Goal: Task Accomplishment & Management: Complete application form

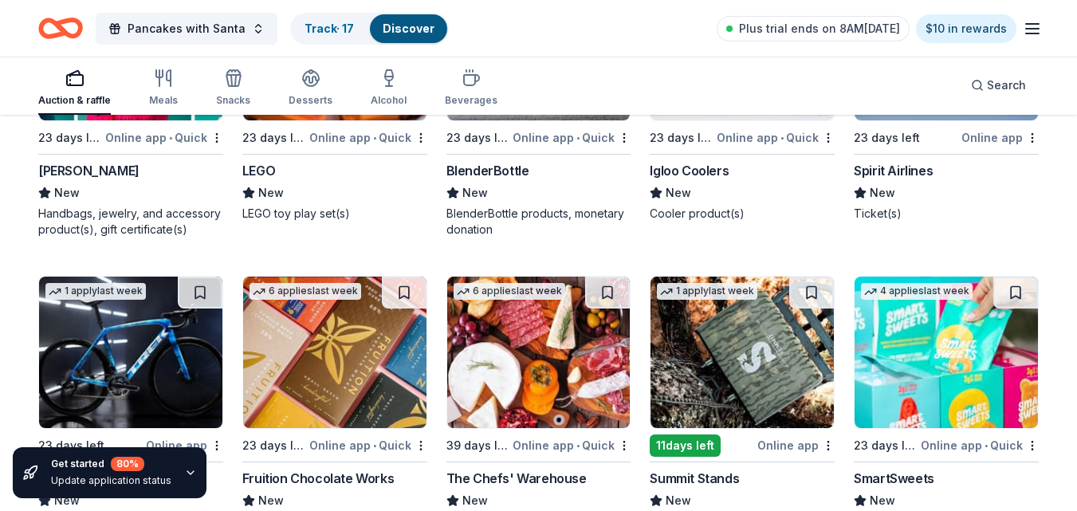
scroll to position [12458, 0]
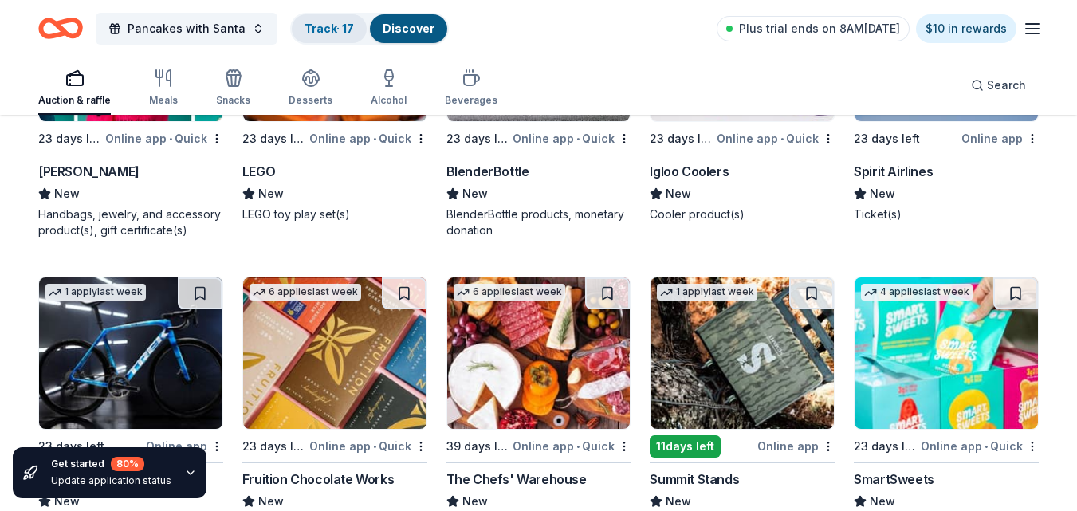
click at [324, 19] on div "Track · 17" at bounding box center [329, 28] width 75 height 29
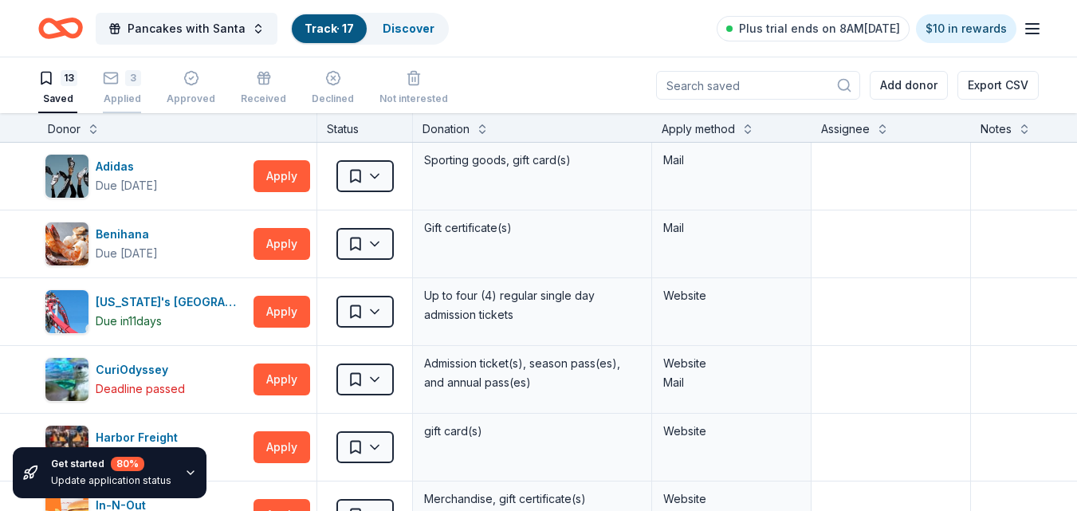
click at [120, 77] on div "3" at bounding box center [122, 78] width 38 height 16
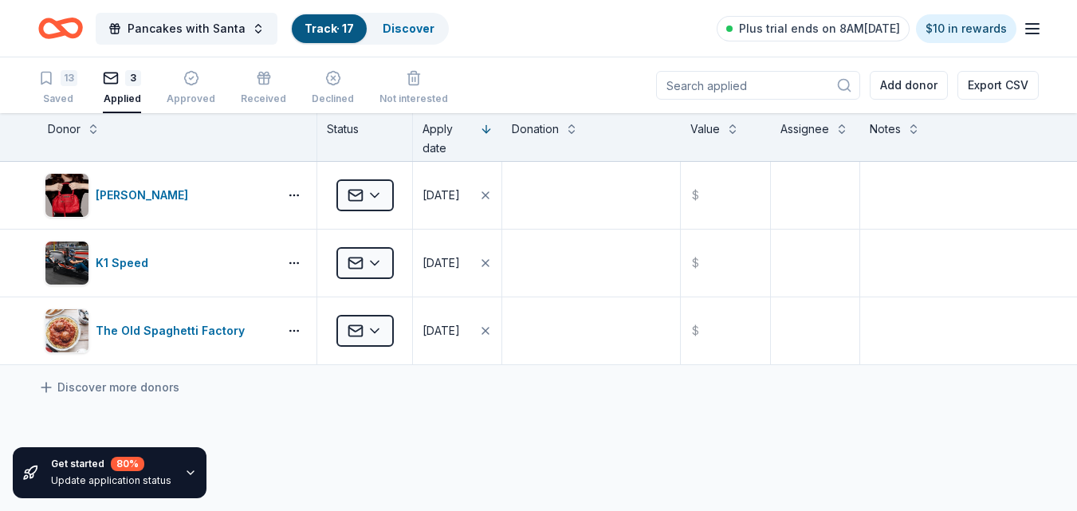
click at [1029, 34] on icon "button" at bounding box center [1032, 28] width 19 height 19
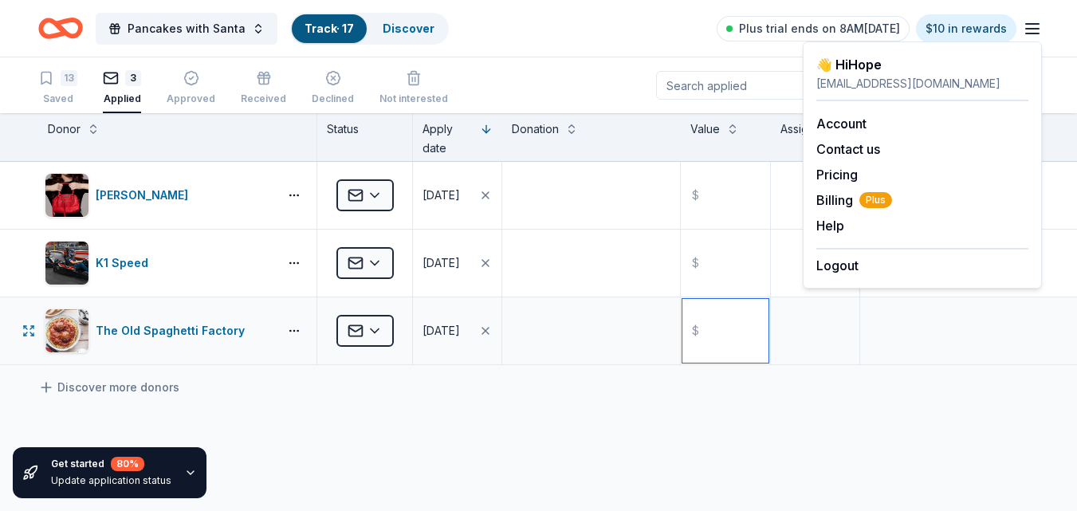
click at [713, 308] on input "text" at bounding box center [724, 331] width 85 height 64
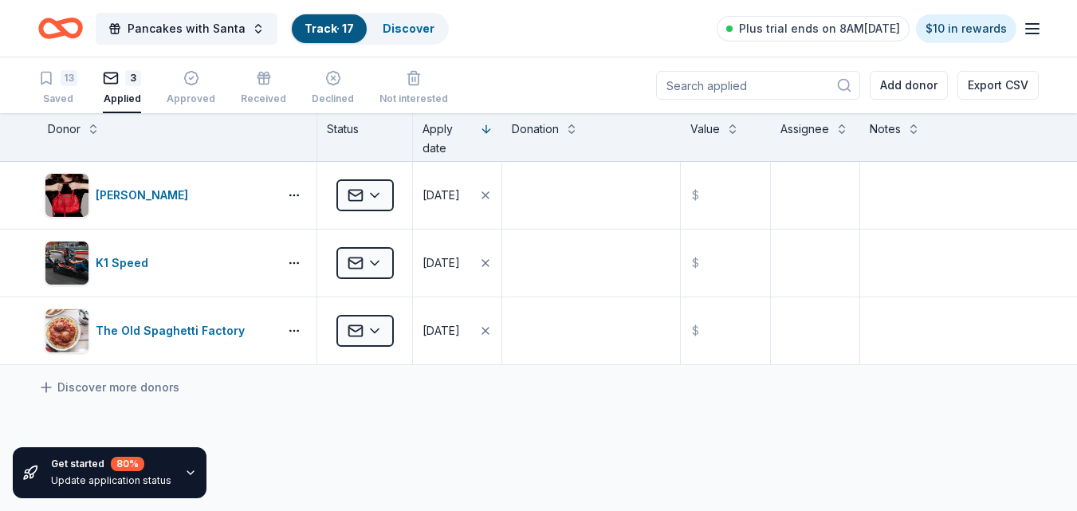
click at [589, 65] on div "13 Saved 3 Applied Approved Received Declined Not interested Add donor Export C…" at bounding box center [538, 85] width 1001 height 56
click at [190, 85] on icon "button" at bounding box center [191, 79] width 14 height 14
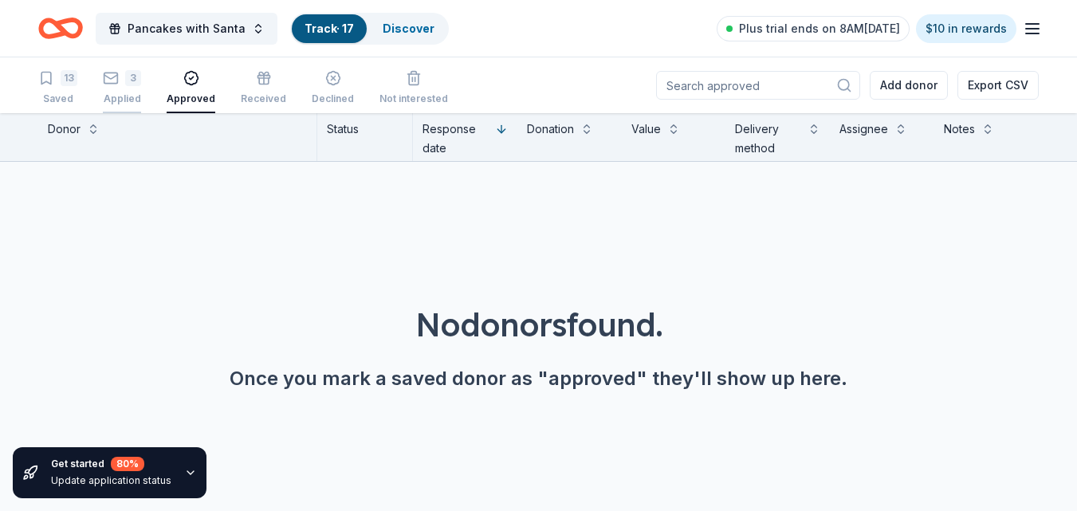
click at [128, 89] on div "3 Applied" at bounding box center [122, 87] width 38 height 35
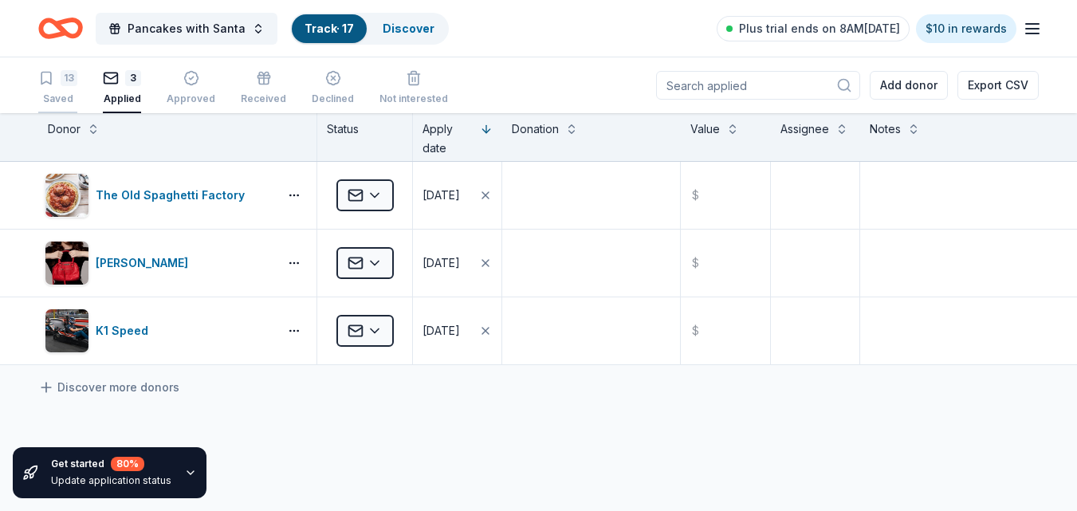
click at [49, 89] on div "13 Saved" at bounding box center [57, 87] width 39 height 35
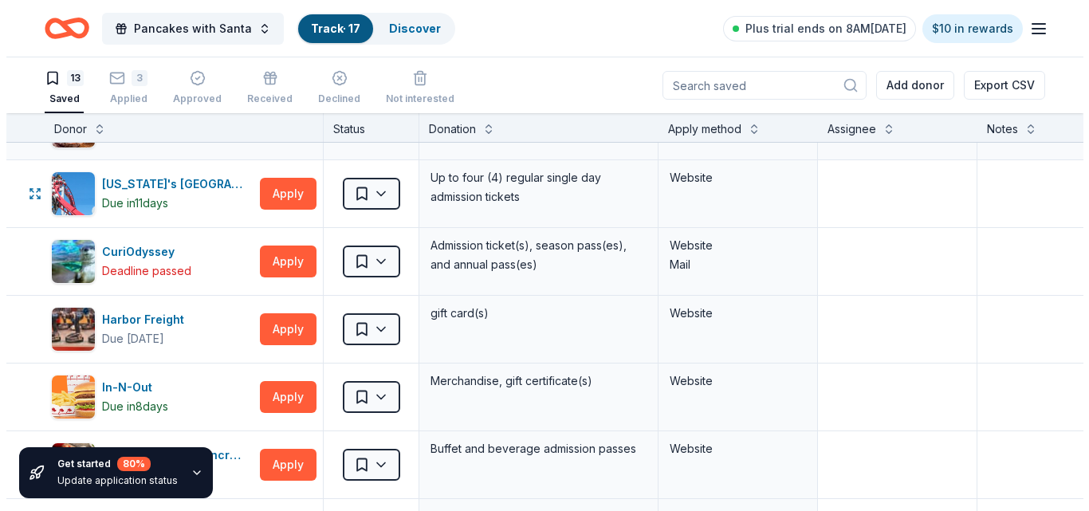
scroll to position [119, 0]
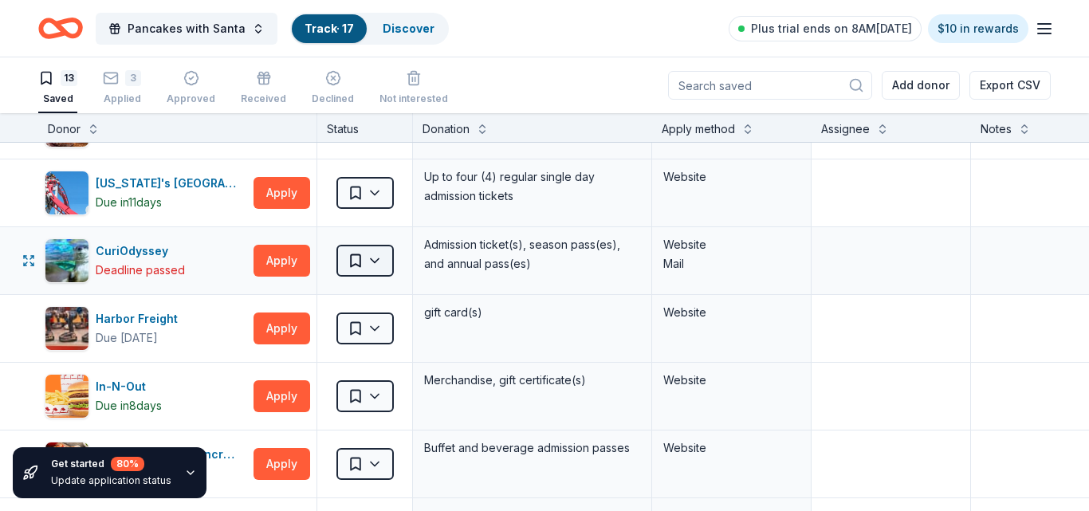
click at [372, 257] on html "Pancakes with Santa Track · 17 Discover Plus trial ends on 8AM[DATE] $10 in rew…" at bounding box center [544, 255] width 1089 height 511
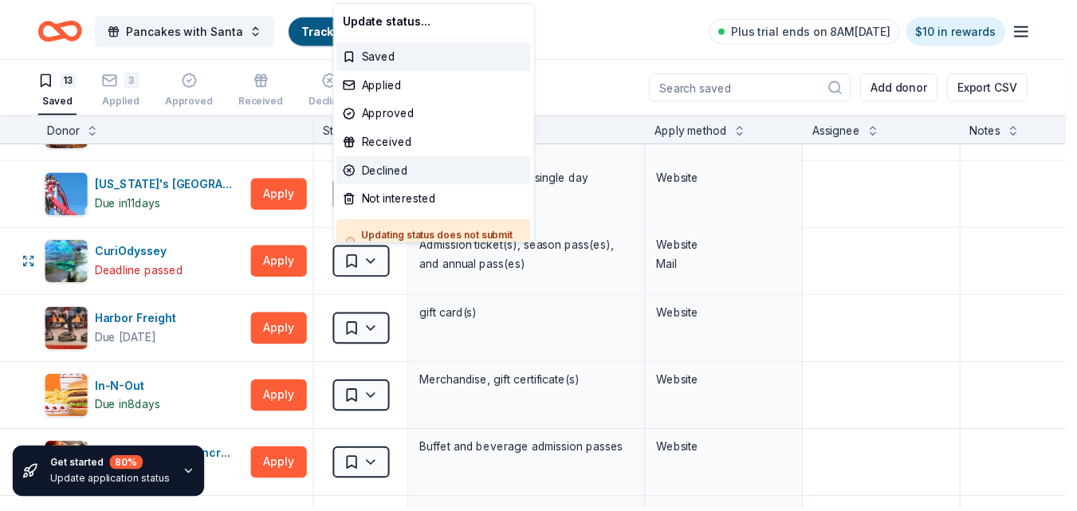
scroll to position [26, 0]
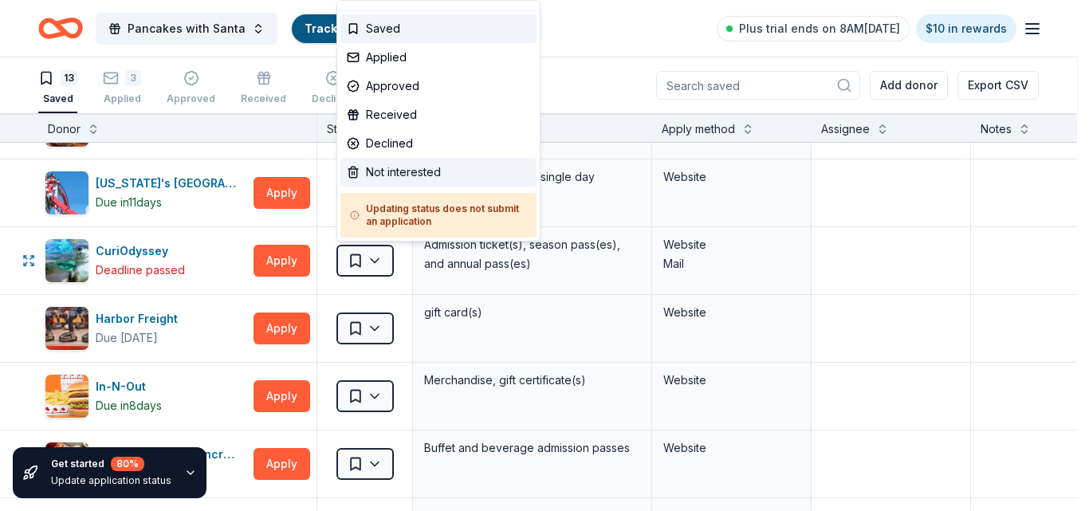
click at [401, 175] on div "Not interested" at bounding box center [438, 172] width 196 height 29
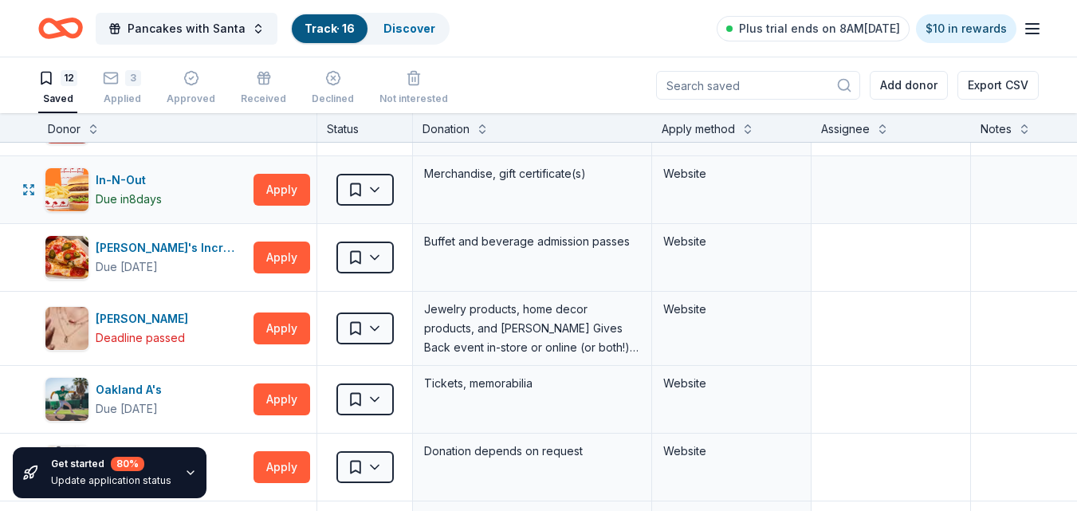
scroll to position [302, 0]
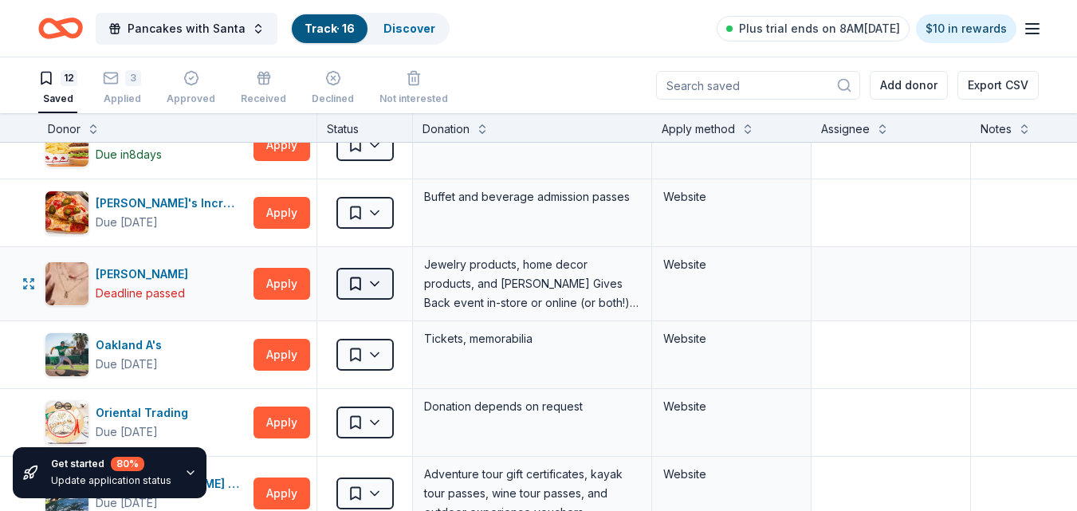
click at [373, 282] on html "Pancakes with Santa Track · 16 Discover Plus trial ends on 8AM[DATE] $10 in rew…" at bounding box center [538, 255] width 1077 height 511
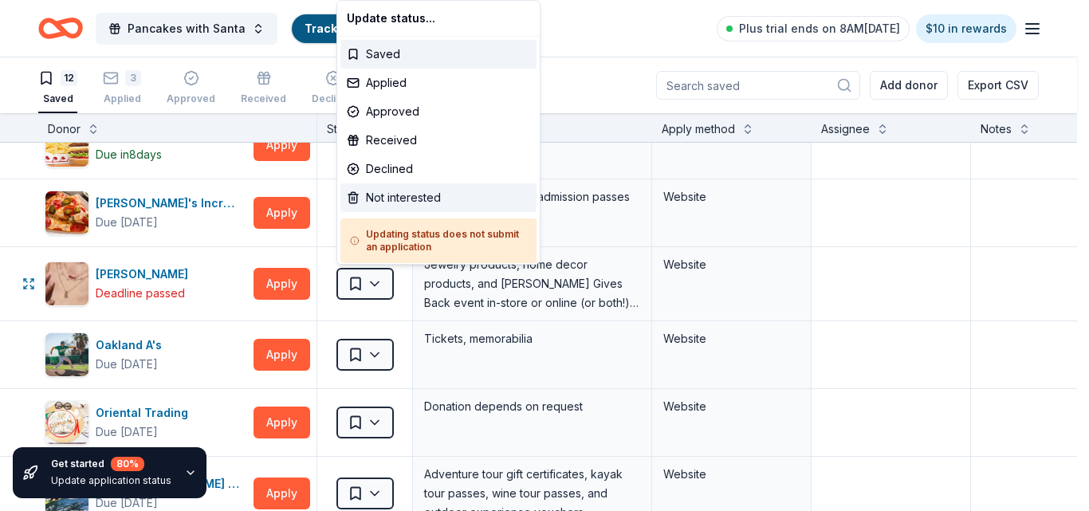
click at [406, 199] on div "Not interested" at bounding box center [438, 197] width 196 height 29
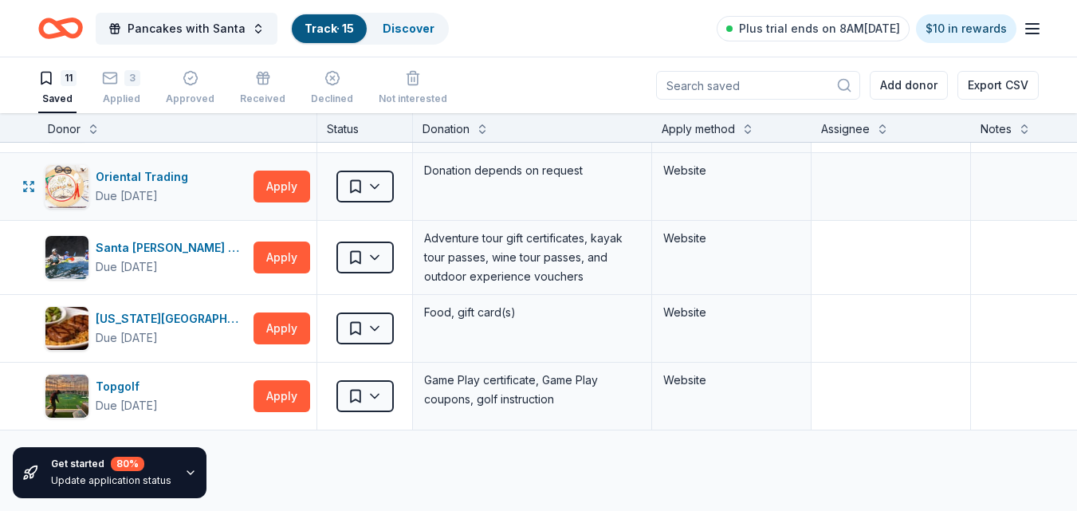
scroll to position [0, 0]
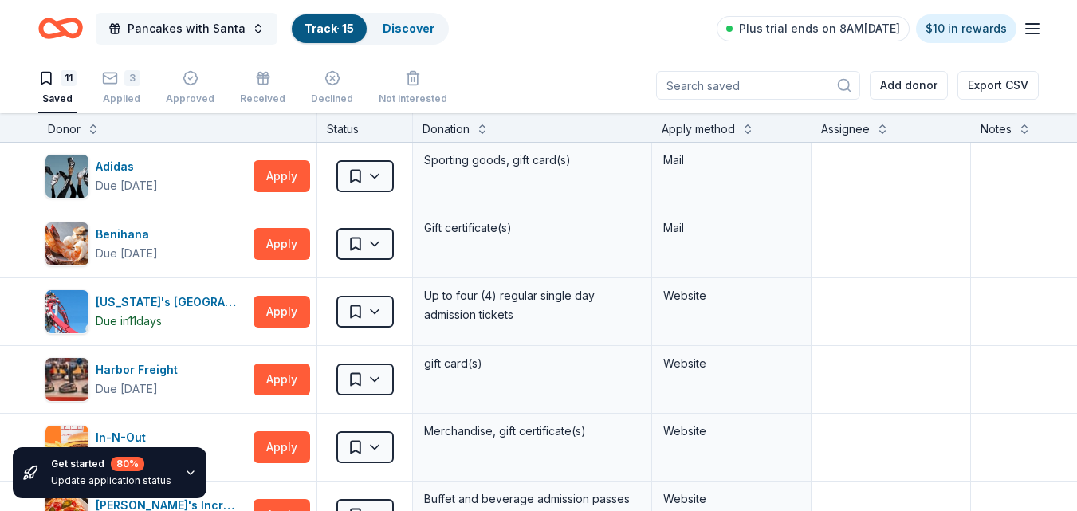
click at [178, 28] on span "Pancakes with Santa" at bounding box center [187, 28] width 118 height 19
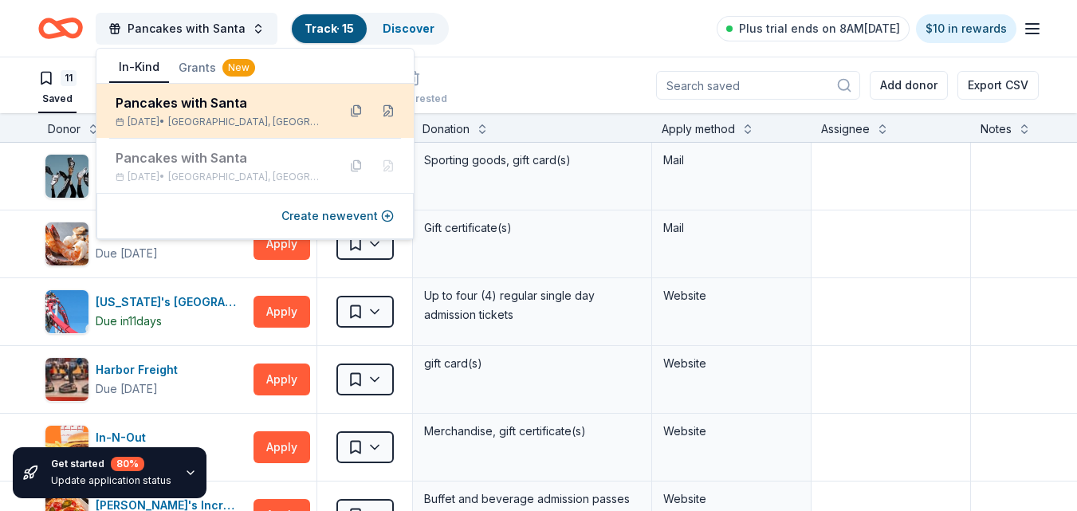
click at [181, 95] on div "Pancakes with Santa" at bounding box center [220, 102] width 209 height 19
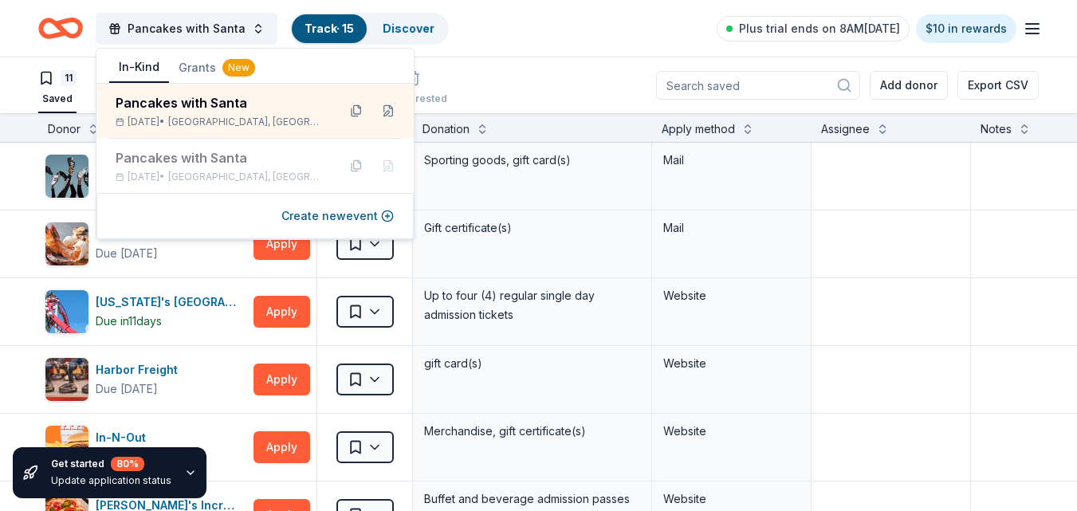
click at [187, 65] on button "Grants New" at bounding box center [217, 67] width 96 height 29
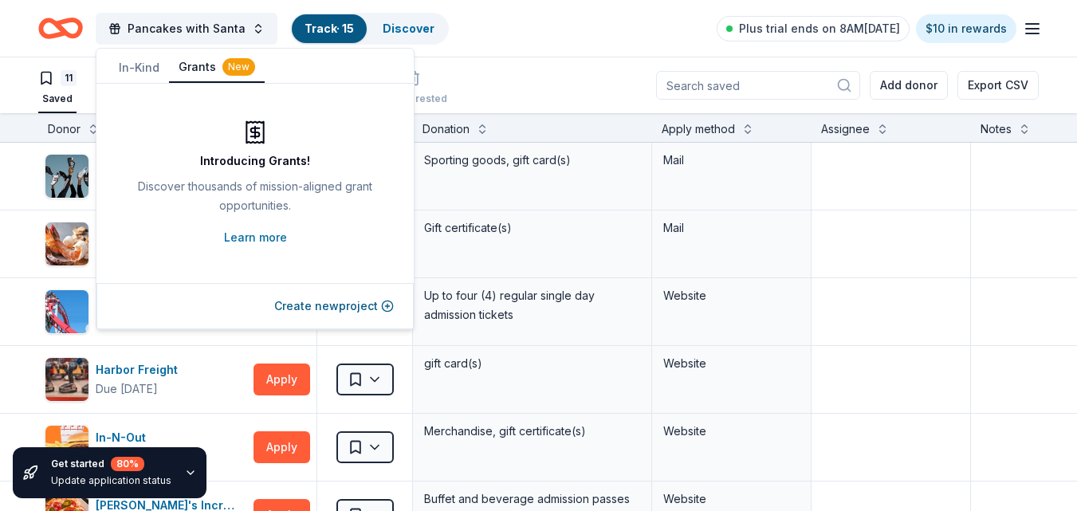
click at [137, 63] on button "In-Kind" at bounding box center [139, 67] width 60 height 29
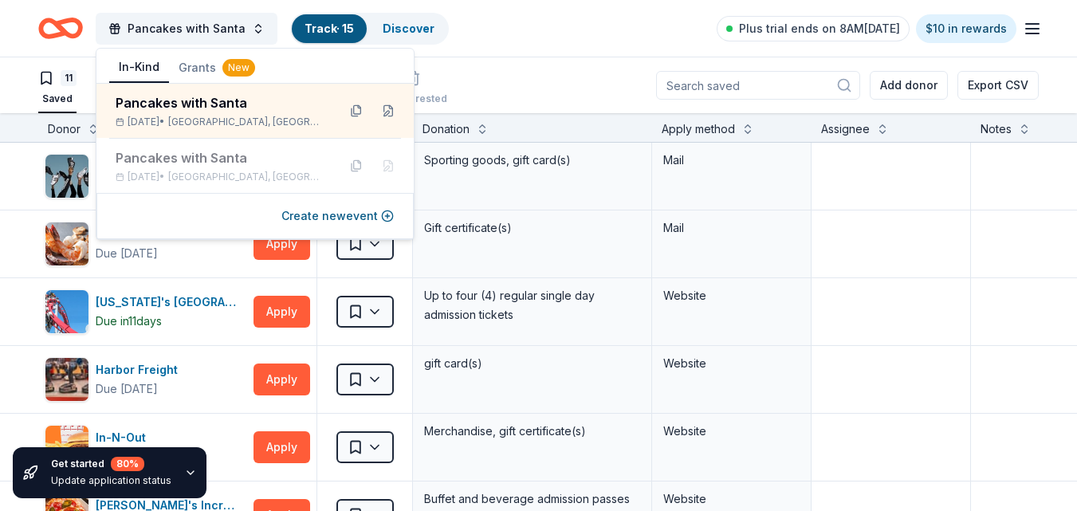
click at [493, 67] on div "11 Saved 3 Applied Approved Received Declined Not interested Add donor Export C…" at bounding box center [538, 85] width 1001 height 56
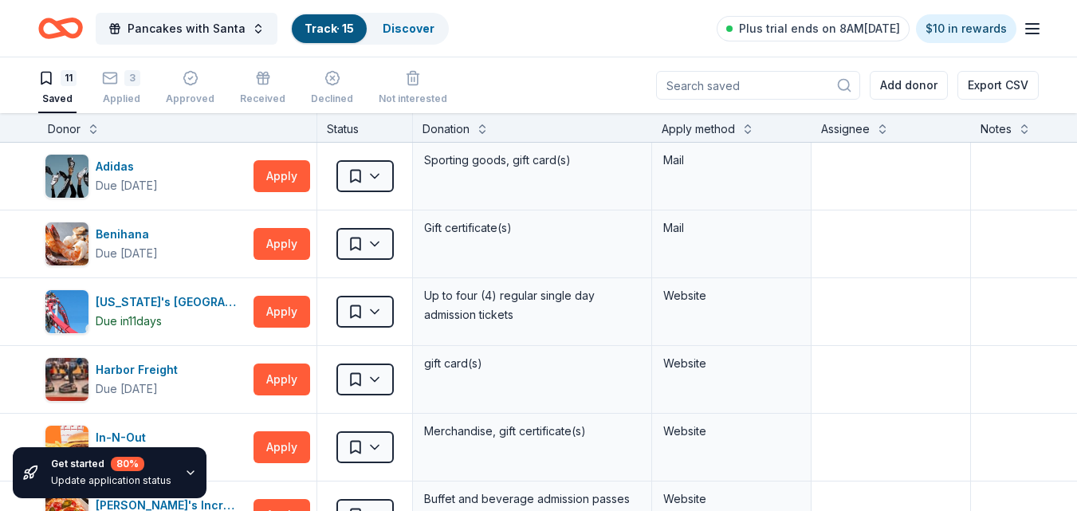
click at [60, 85] on div "11" at bounding box center [57, 78] width 38 height 16
click at [73, 26] on icon "Home" at bounding box center [60, 28] width 45 height 37
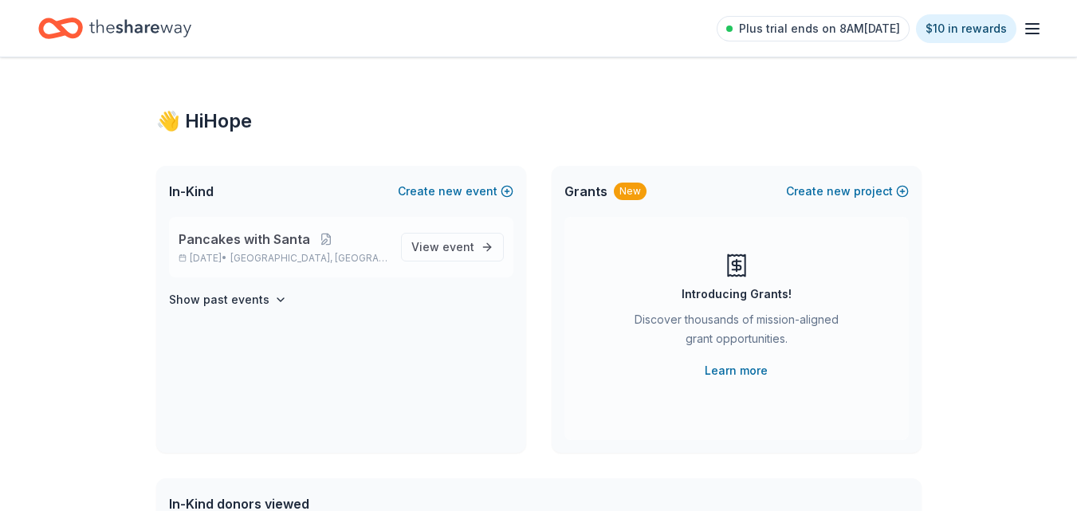
click at [277, 254] on span "[GEOGRAPHIC_DATA], [GEOGRAPHIC_DATA]" at bounding box center [308, 258] width 157 height 13
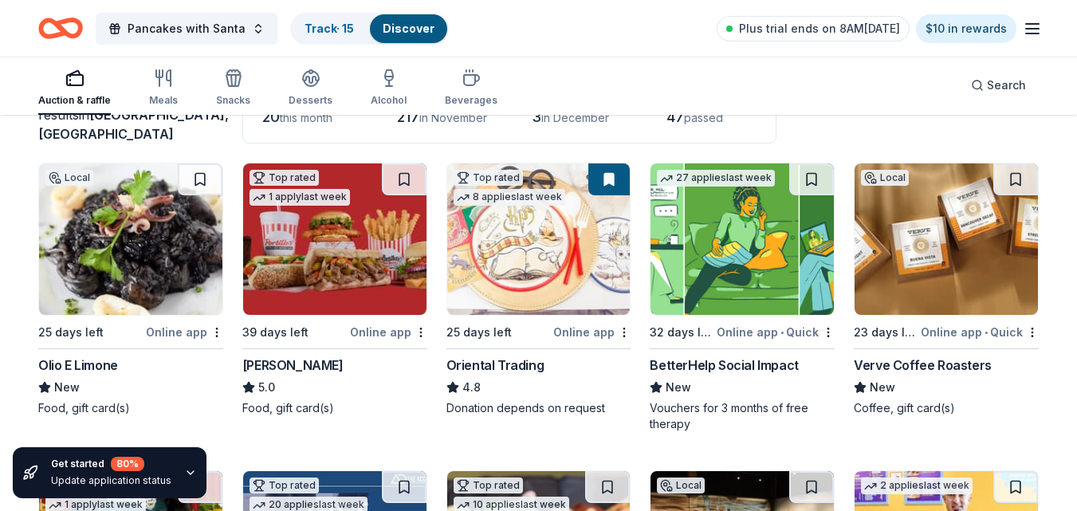
scroll to position [125, 0]
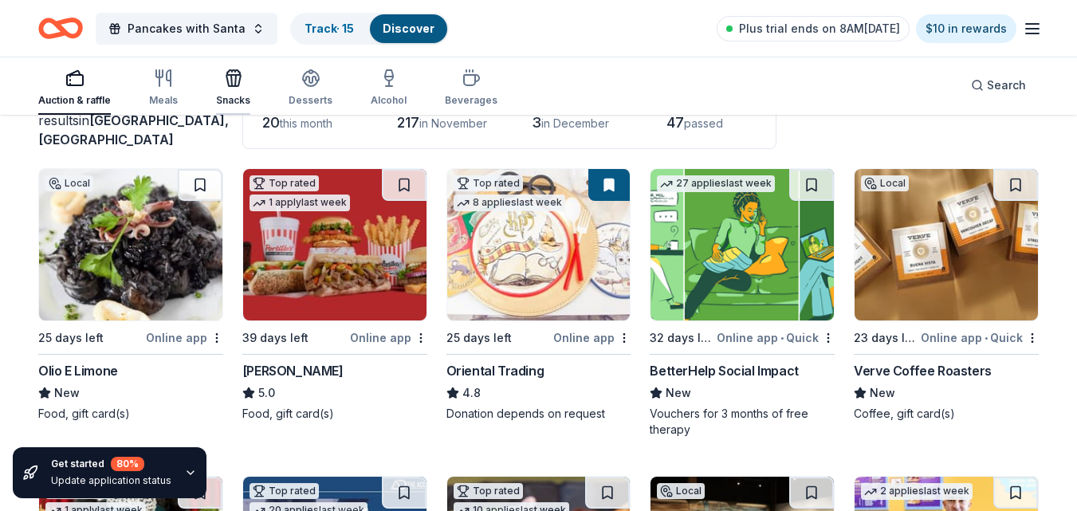
click at [239, 80] on icon "button" at bounding box center [233, 78] width 19 height 19
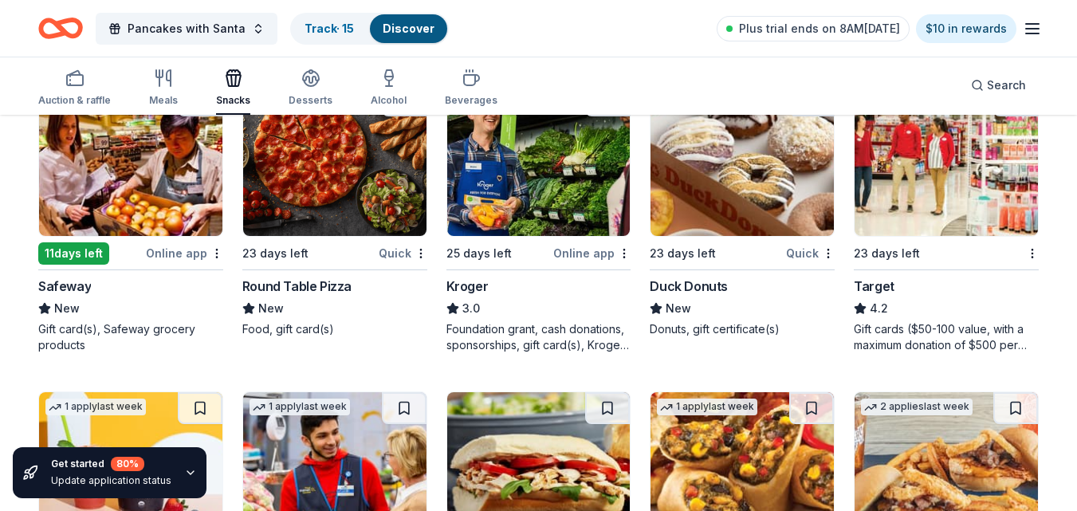
scroll to position [1425, 0]
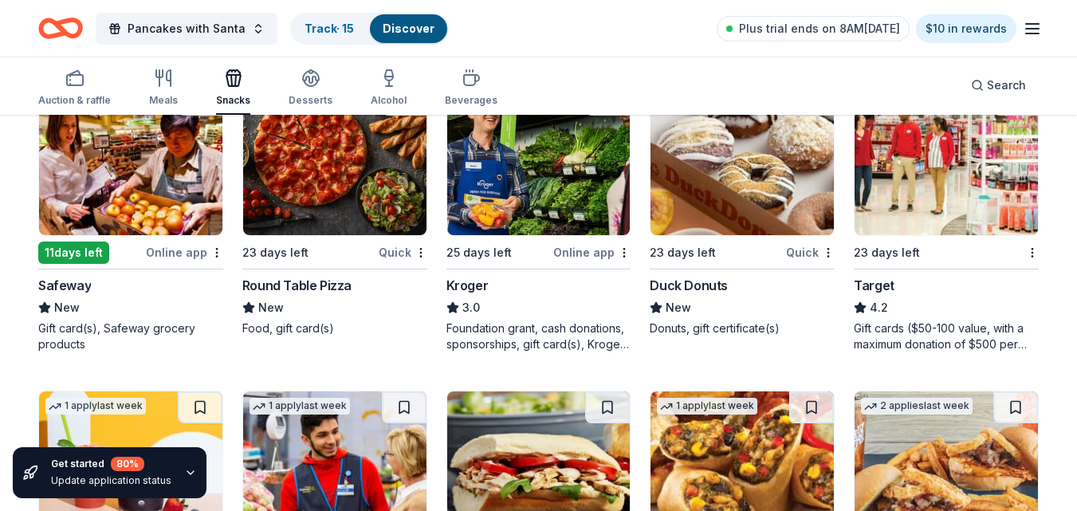
click at [951, 206] on img at bounding box center [946, 159] width 183 height 151
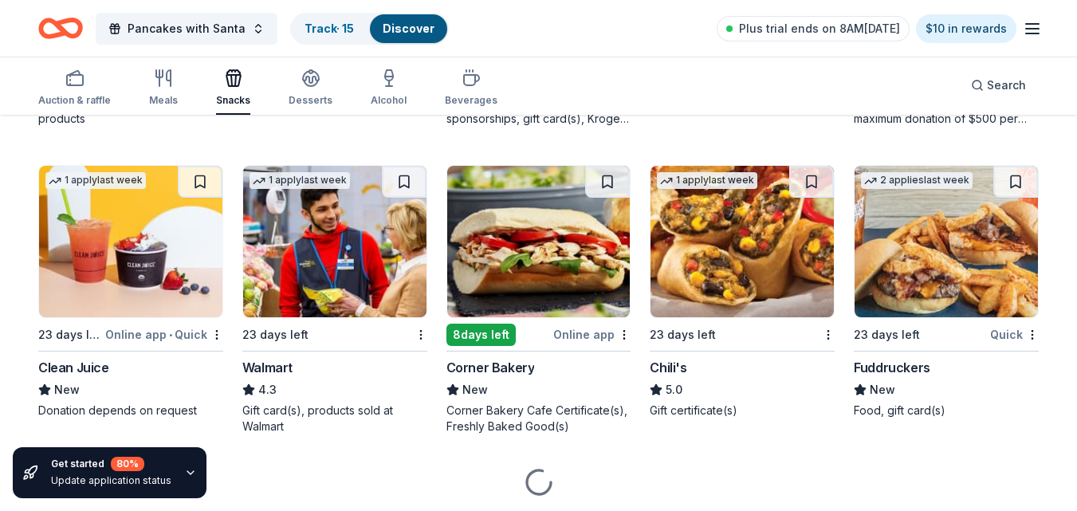
scroll to position [1653, 0]
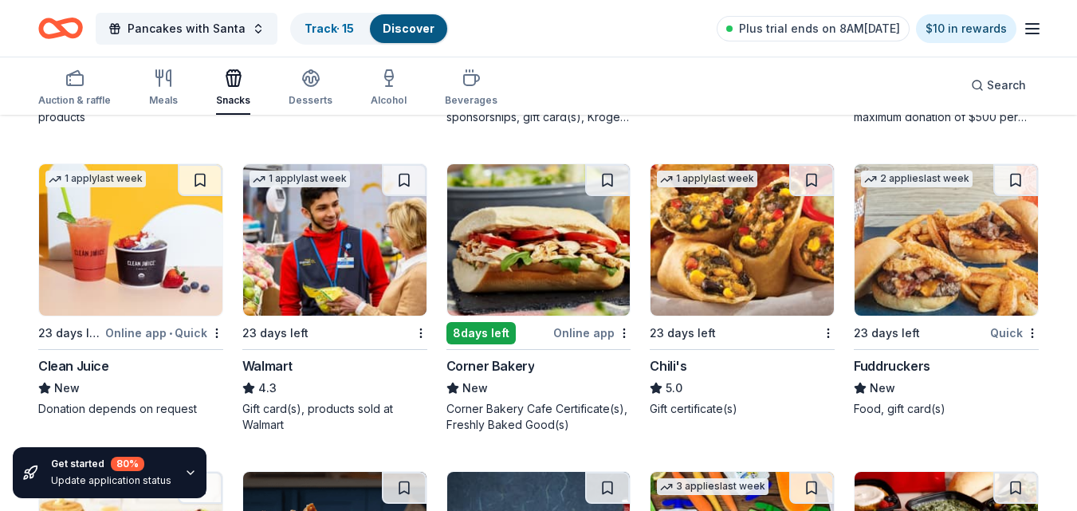
click at [324, 265] on img at bounding box center [334, 239] width 183 height 151
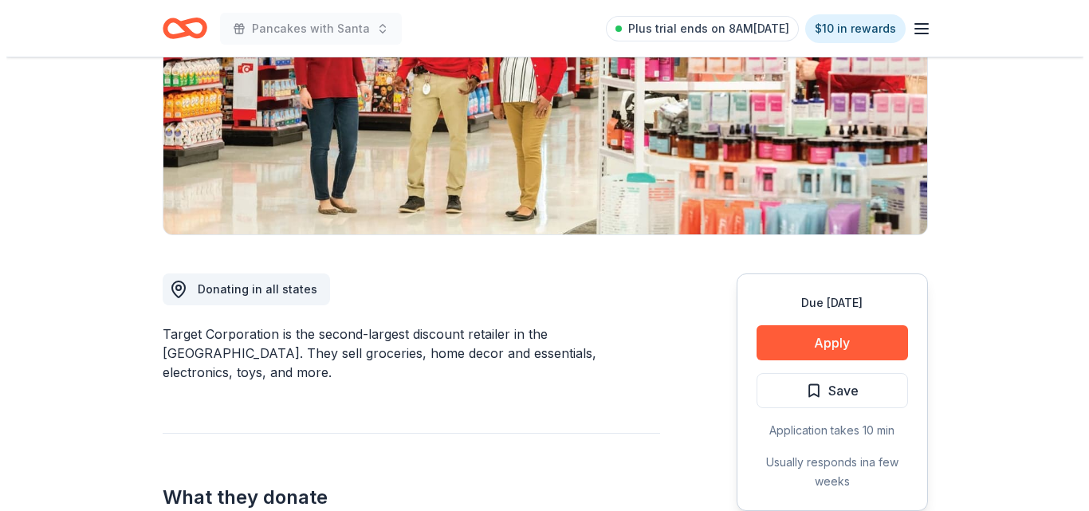
scroll to position [249, 0]
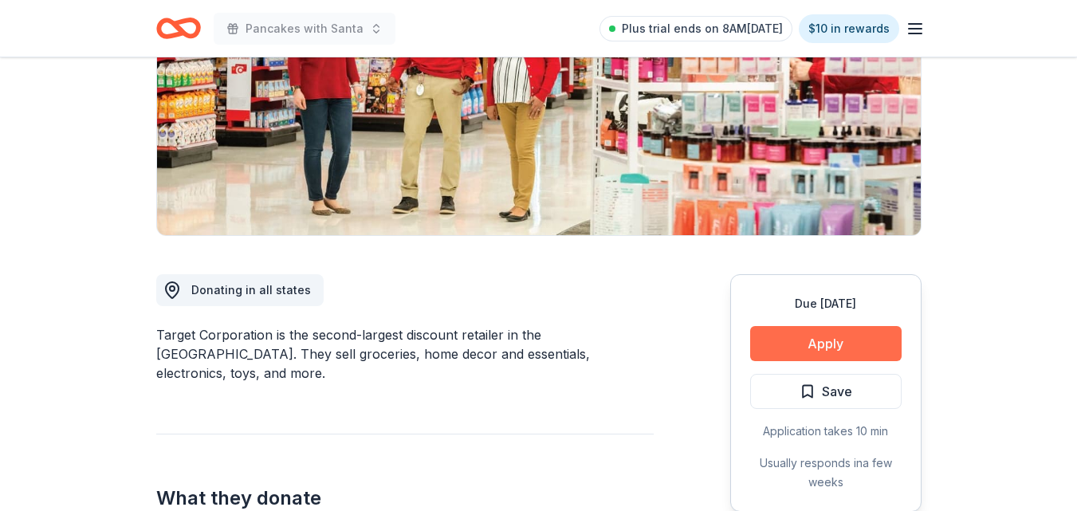
click at [831, 346] on button "Apply" at bounding box center [825, 343] width 151 height 35
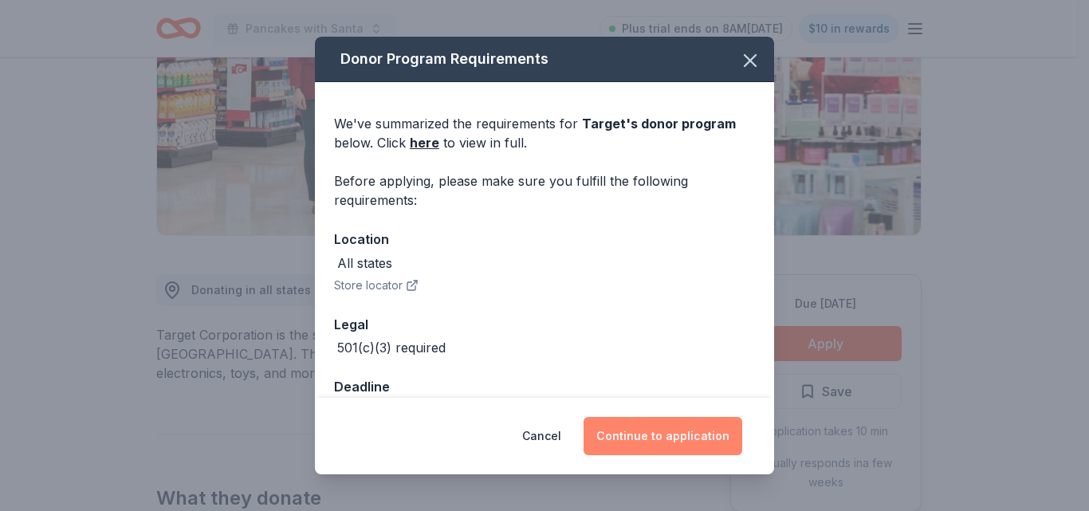
click at [647, 435] on button "Continue to application" at bounding box center [663, 436] width 159 height 38
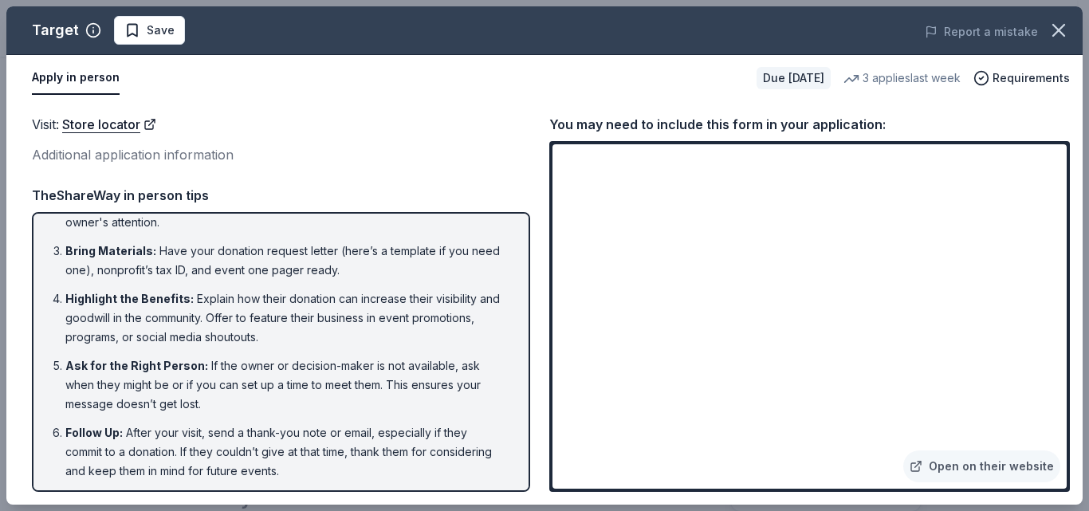
scroll to position [103, 0]
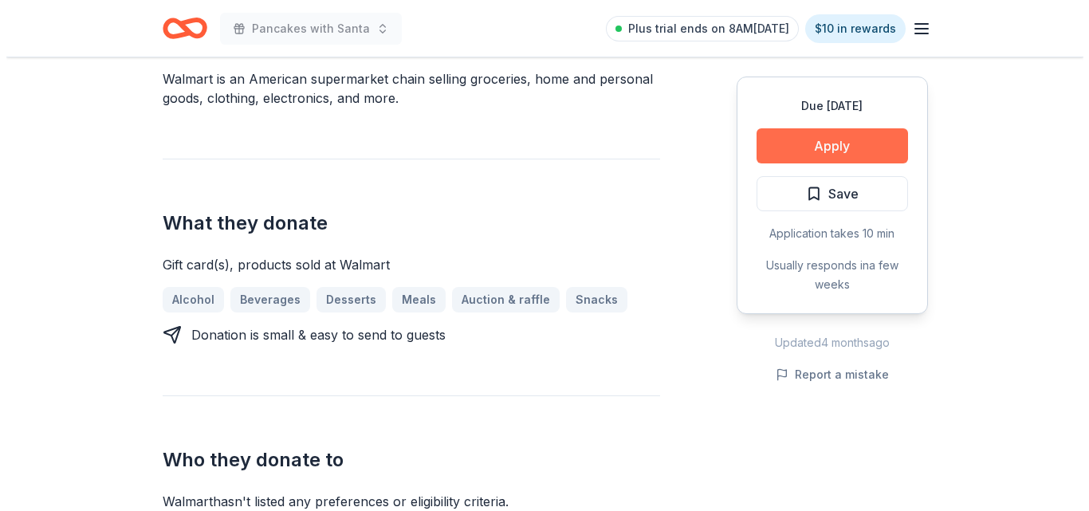
scroll to position [487, 0]
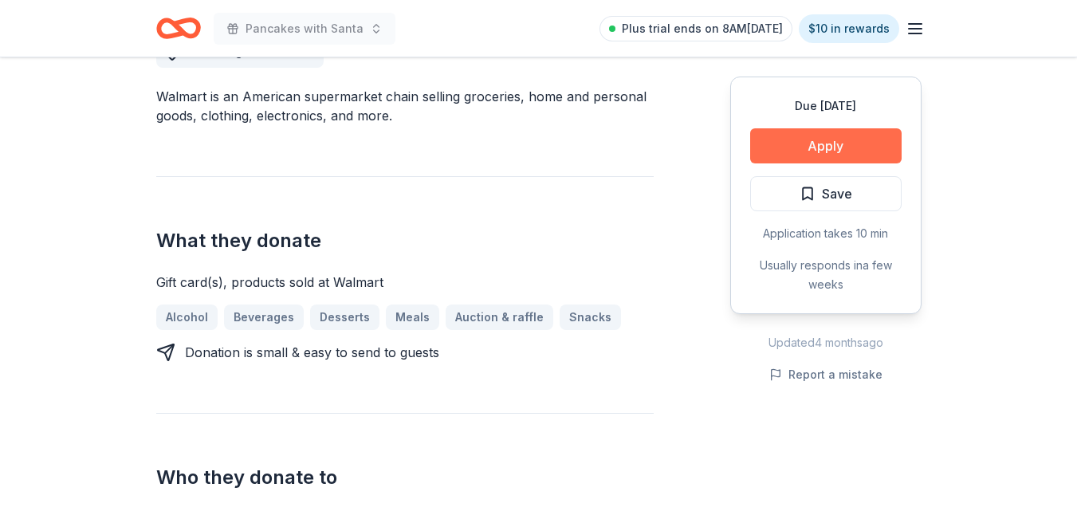
click at [832, 130] on button "Apply" at bounding box center [825, 145] width 151 height 35
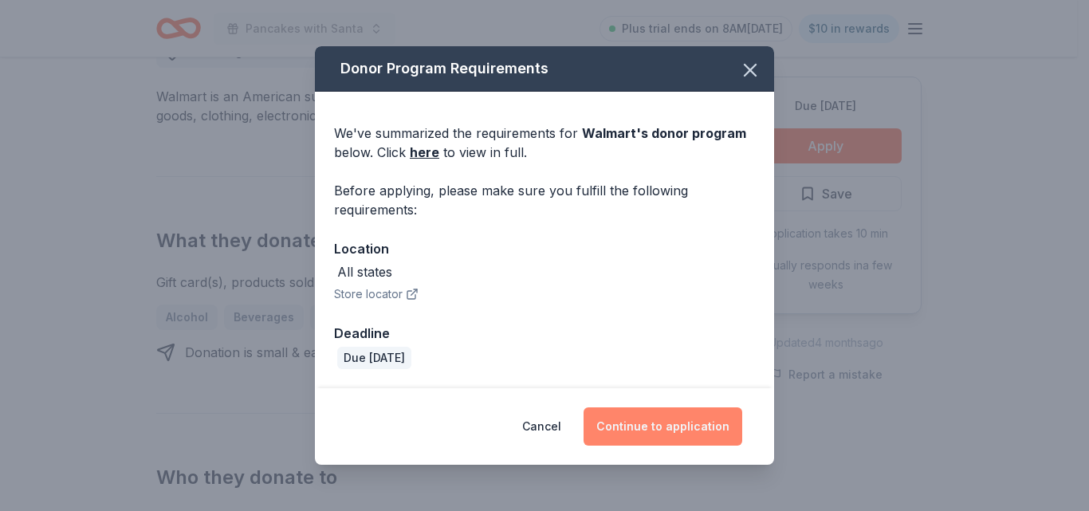
click at [667, 424] on button "Continue to application" at bounding box center [663, 426] width 159 height 38
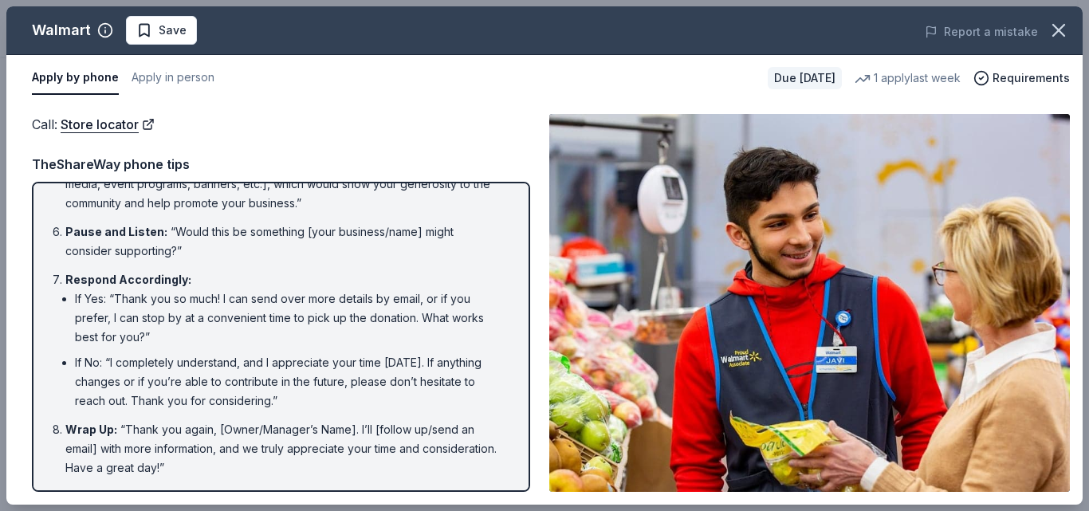
scroll to position [0, 0]
